Goal: Information Seeking & Learning: Learn about a topic

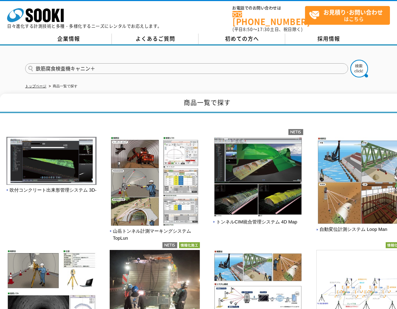
drag, startPoint x: 104, startPoint y: 65, endPoint x: 70, endPoint y: 66, distance: 33.6
click at [70, 66] on input "鉄筋腐食検査機キャニン＋" at bounding box center [186, 68] width 323 height 11
type input "鉄筋腐食検査機"
click at [361, 66] on img at bounding box center [359, 69] width 18 height 18
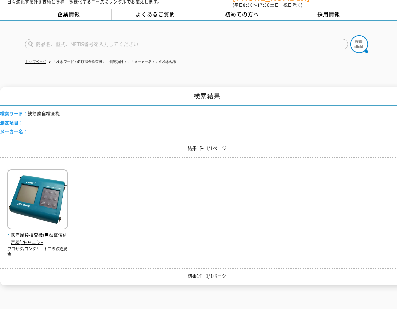
scroll to position [35, 0]
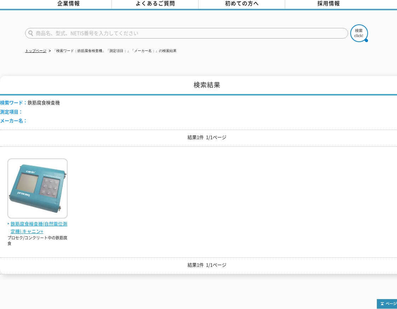
click at [45, 201] on img at bounding box center [37, 189] width 60 height 62
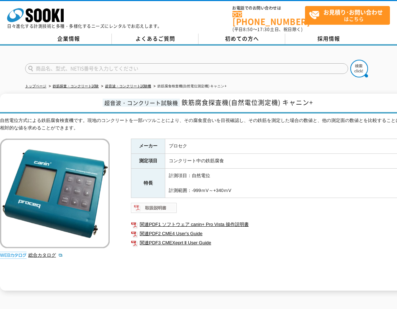
click at [159, 205] on img at bounding box center [154, 207] width 46 height 11
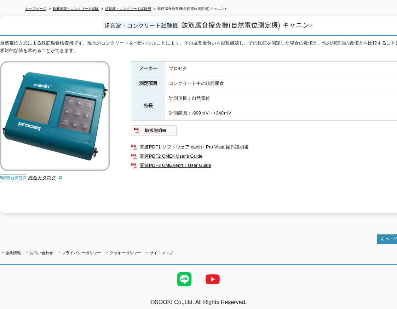
scroll to position [78, 0]
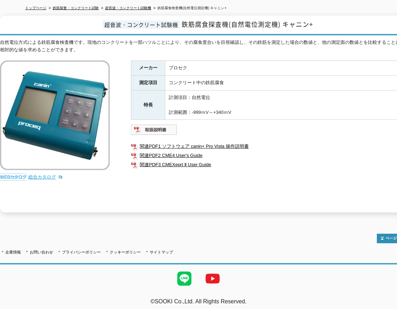
click at [39, 174] on link "総合カタログ" at bounding box center [45, 176] width 35 height 5
